Goal: Information Seeking & Learning: Learn about a topic

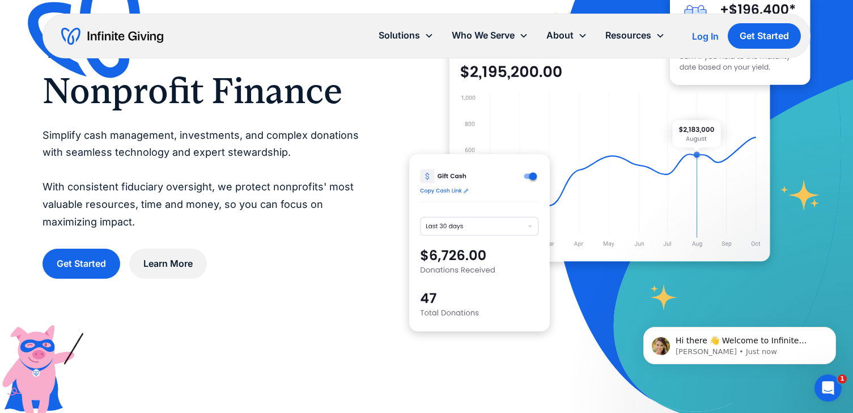
scroll to position [57, 0]
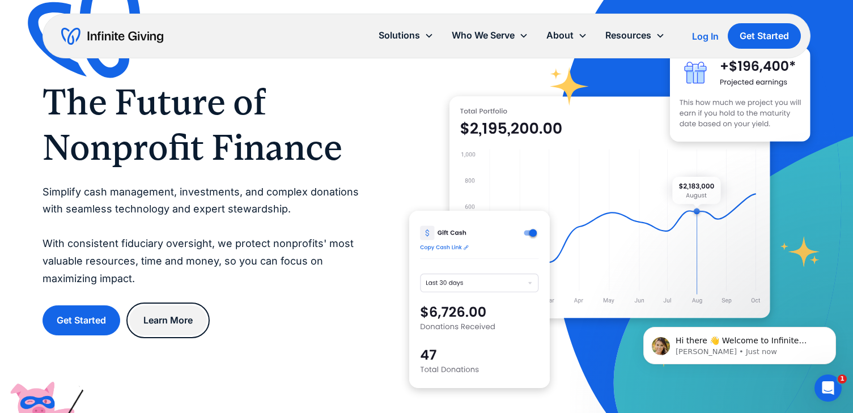
click at [178, 323] on link "Learn More" at bounding box center [168, 321] width 78 height 30
